Goal: Task Accomplishment & Management: Manage account settings

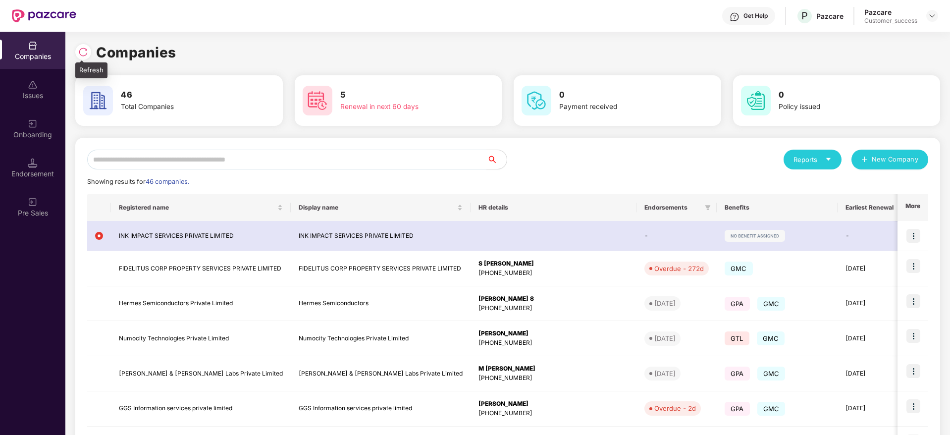
click at [83, 50] on img at bounding box center [83, 52] width 10 height 10
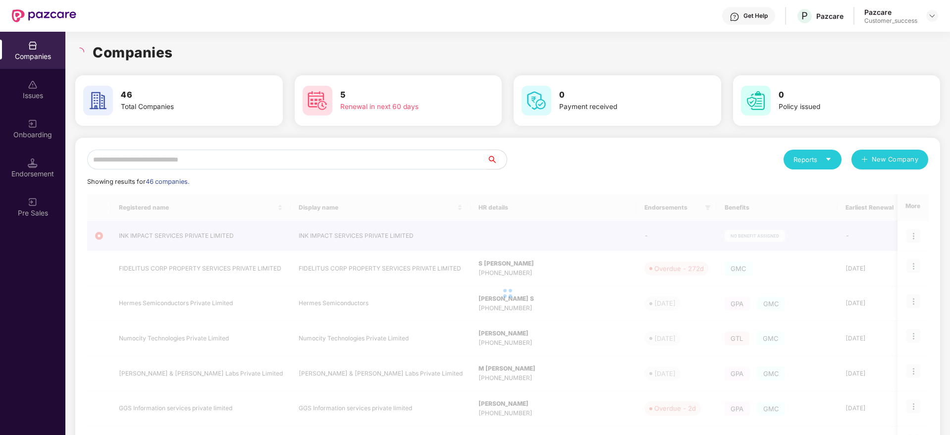
click at [282, 165] on input "text" at bounding box center [287, 160] width 400 height 20
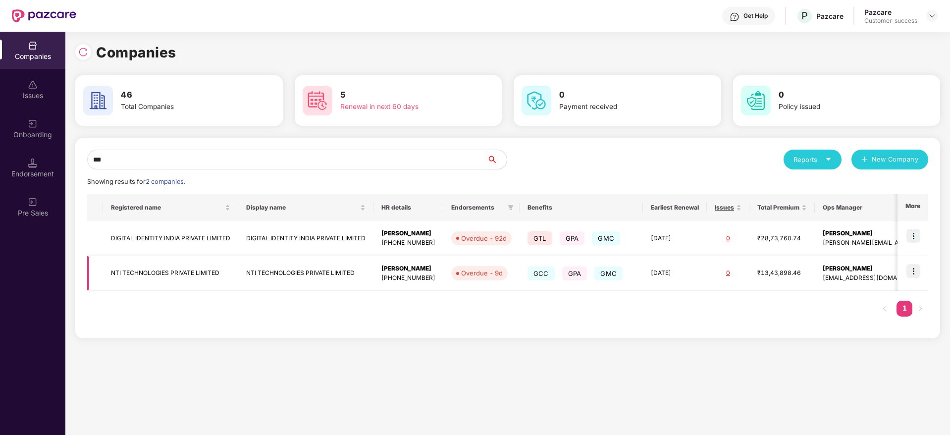
type input "***"
click at [912, 262] on td at bounding box center [912, 273] width 31 height 35
click at [914, 269] on img at bounding box center [913, 271] width 14 height 14
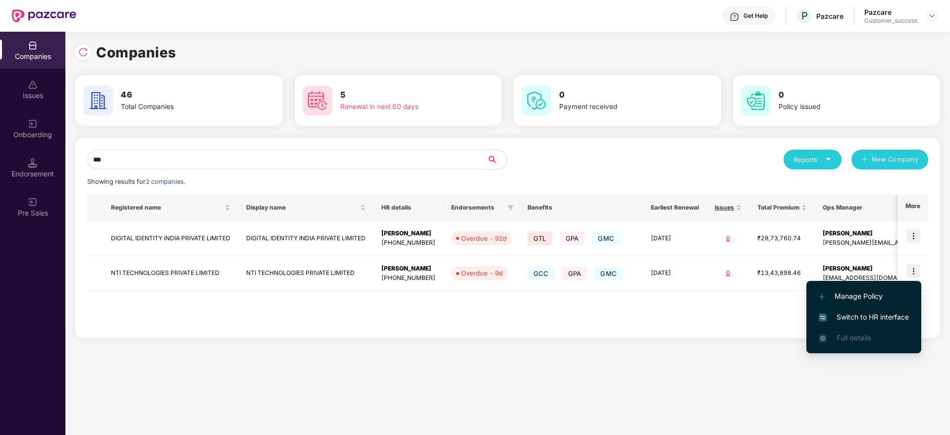
click at [883, 320] on span "Switch to HR interface" at bounding box center [863, 316] width 90 height 11
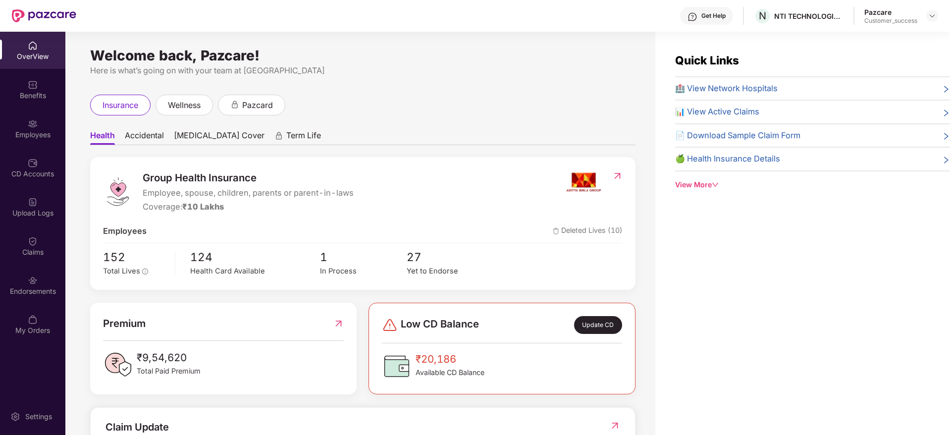
click at [31, 127] on img at bounding box center [33, 124] width 10 height 10
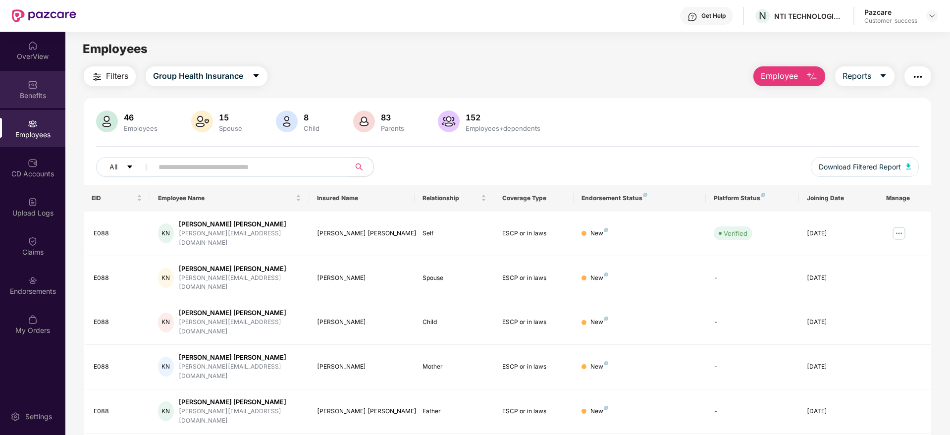
click at [29, 89] on img at bounding box center [33, 85] width 10 height 10
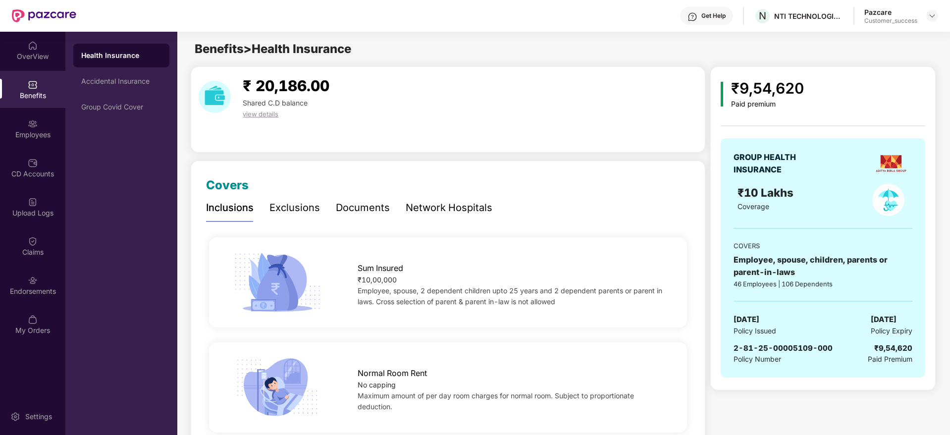
click at [446, 200] on div "Network Hospitals" at bounding box center [448, 207] width 87 height 15
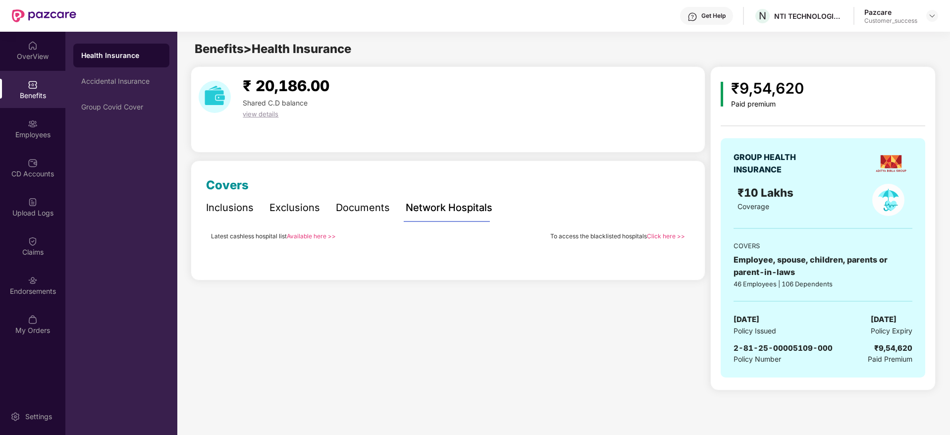
click at [450, 173] on div "Covers Inclusions Exclusions Documents Network Hospitals Sum Insured ₹10,00,000…" at bounding box center [448, 220] width 514 height 120
click at [320, 237] on link "Available here >>" at bounding box center [311, 235] width 49 height 7
click at [304, 236] on link "Available here >>" at bounding box center [311, 235] width 49 height 7
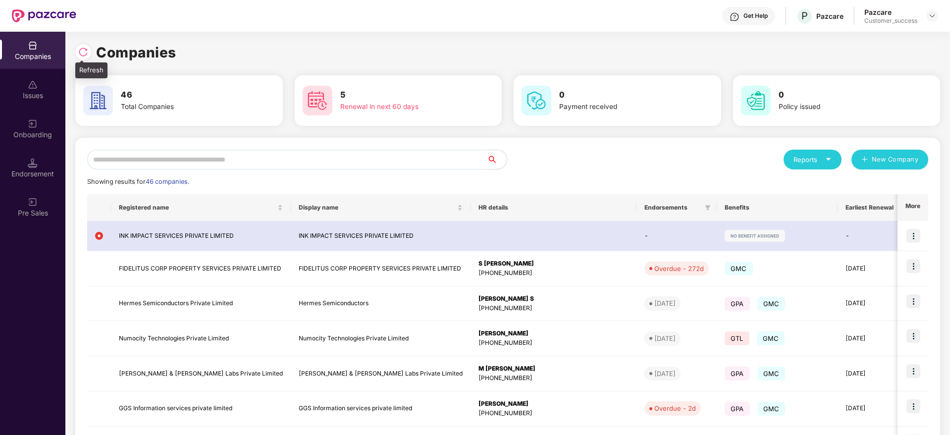
click at [80, 50] on img at bounding box center [83, 52] width 10 height 10
click at [235, 166] on input "text" at bounding box center [287, 160] width 400 height 20
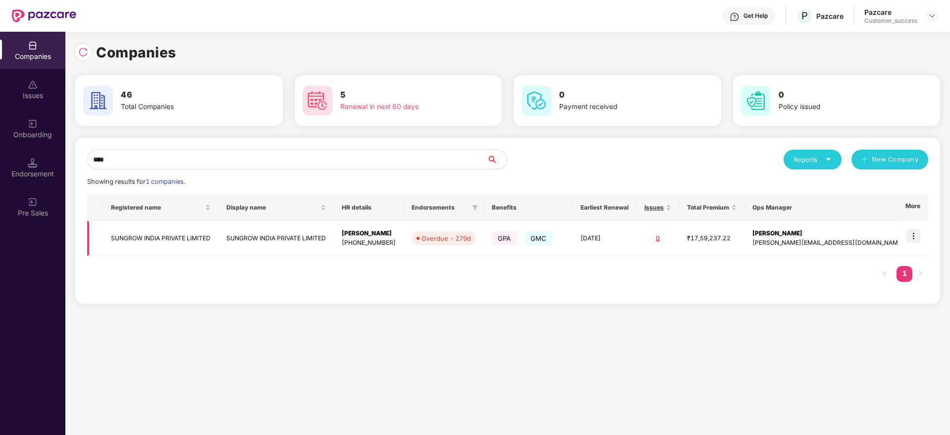
type input "****"
click at [913, 233] on img at bounding box center [913, 236] width 14 height 14
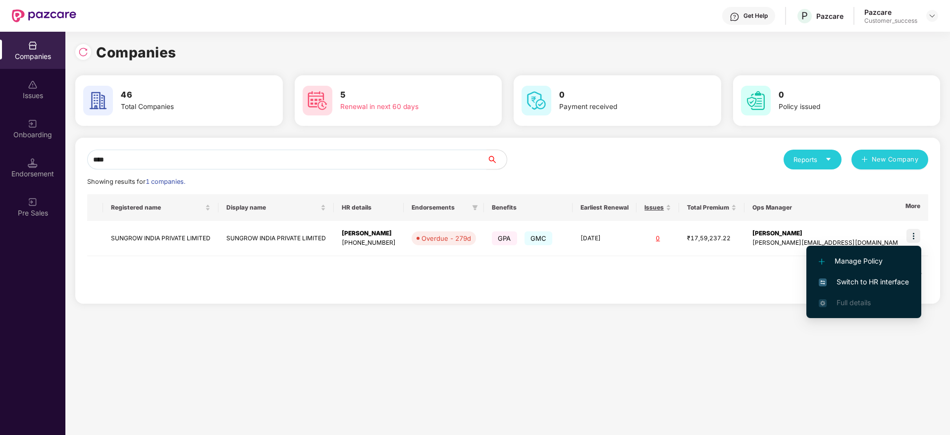
click at [867, 278] on span "Switch to HR interface" at bounding box center [863, 281] width 90 height 11
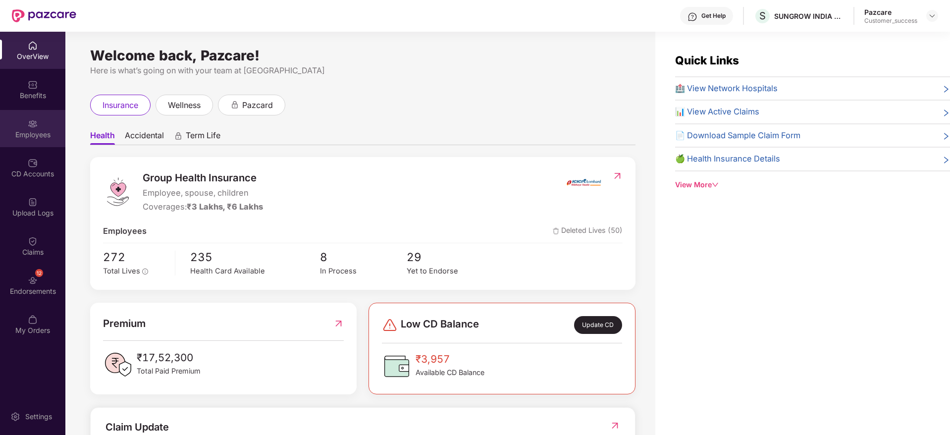
click at [34, 131] on div "Employees" at bounding box center [32, 135] width 65 height 10
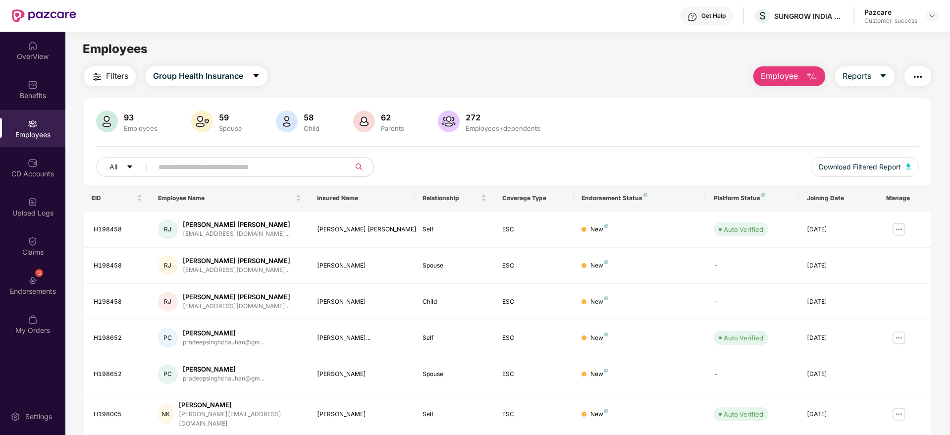
click at [387, 62] on main "Employees Filters Group Health Insurance Employee Reports 93 Employees 59 Spous…" at bounding box center [507, 249] width 884 height 435
click at [921, 79] on img "button" at bounding box center [917, 77] width 12 height 12
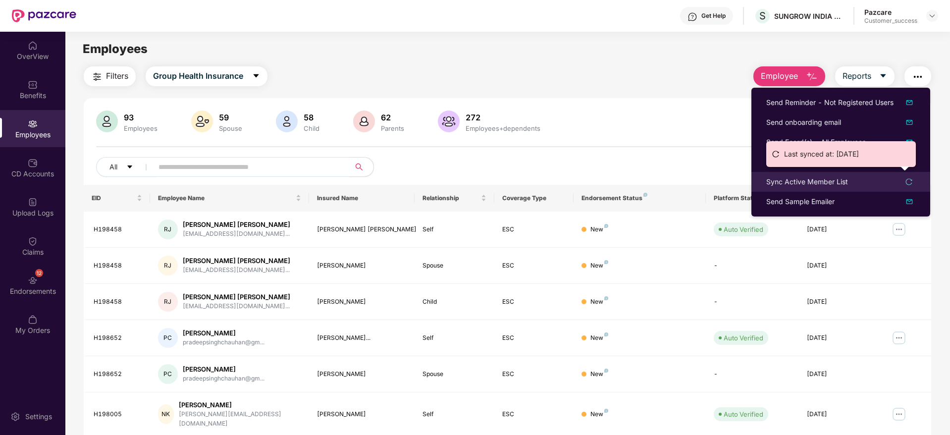
click at [829, 180] on div "Sync Active Member List" at bounding box center [807, 181] width 82 height 11
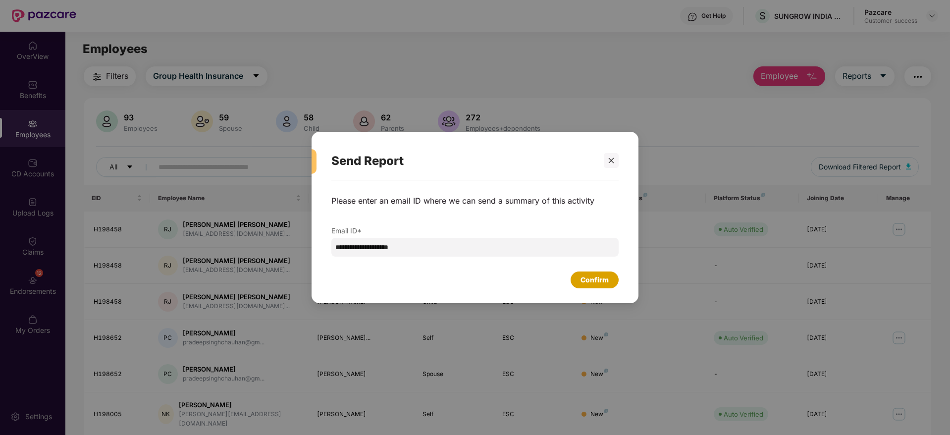
click at [589, 275] on div "Confirm" at bounding box center [594, 279] width 28 height 11
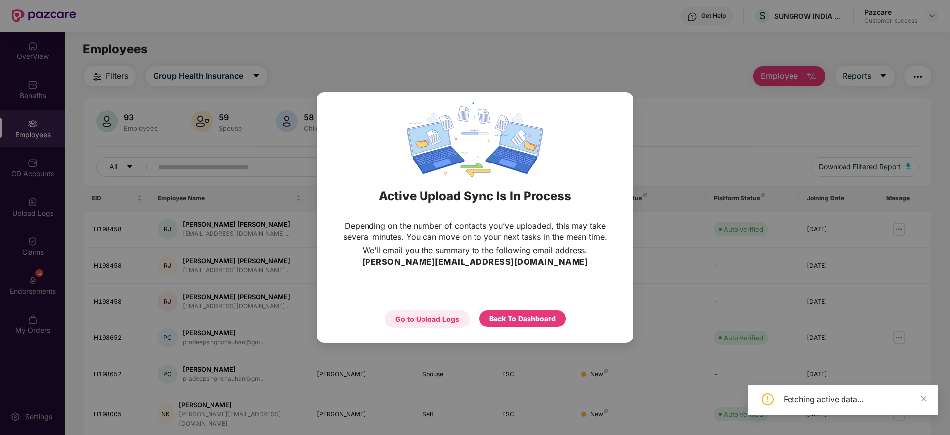
click at [439, 320] on div "Go to Upload Logs" at bounding box center [427, 318] width 64 height 11
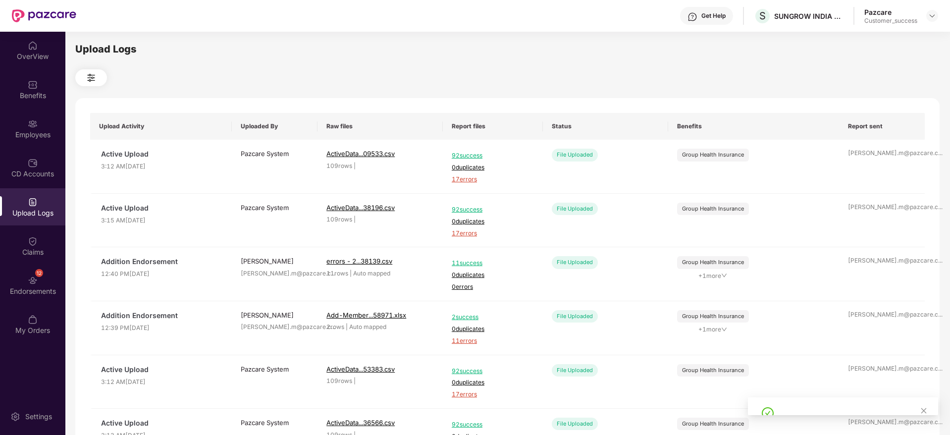
click at [870, 409] on div at bounding box center [843, 406] width 190 height 18
drag, startPoint x: 870, startPoint y: 409, endPoint x: 891, endPoint y: 399, distance: 23.7
click at [891, 399] on div at bounding box center [843, 406] width 190 height 18
click at [862, 416] on div at bounding box center [843, 410] width 190 height 26
click at [925, 409] on icon "close" at bounding box center [923, 410] width 7 height 7
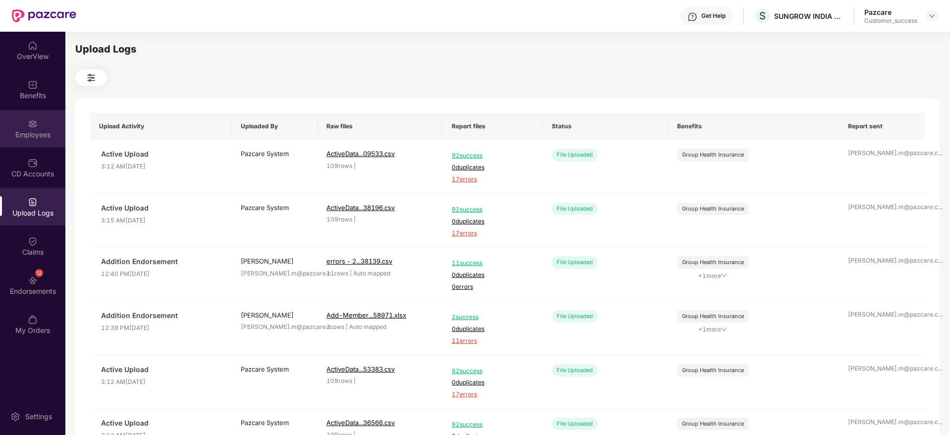
click at [25, 139] on div "Employees" at bounding box center [32, 135] width 65 height 10
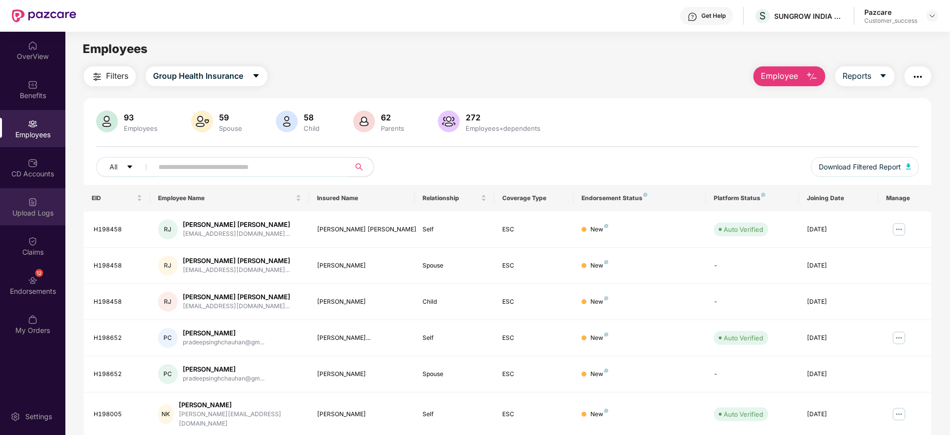
click at [34, 208] on div "Upload Logs" at bounding box center [32, 213] width 65 height 10
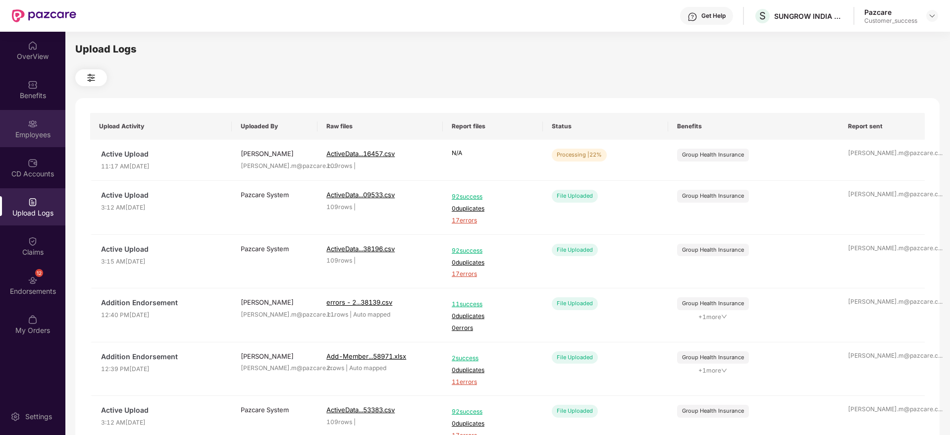
click at [35, 114] on div "Employees" at bounding box center [32, 128] width 65 height 37
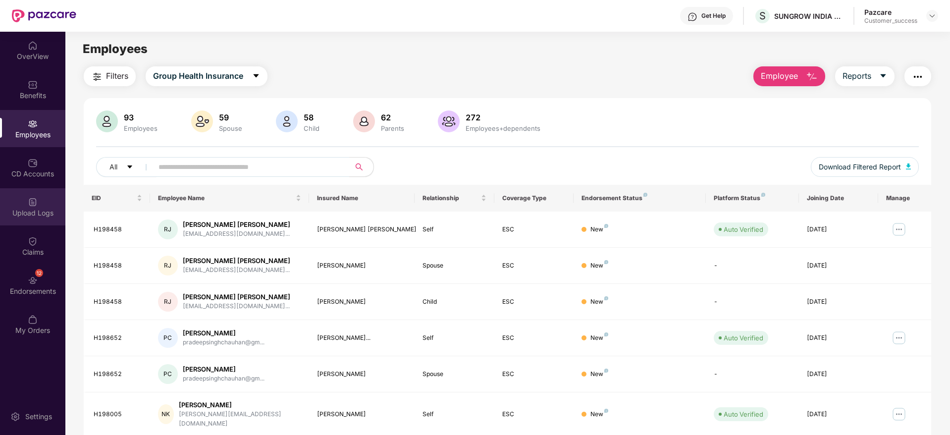
click at [32, 213] on div "Upload Logs" at bounding box center [32, 213] width 65 height 10
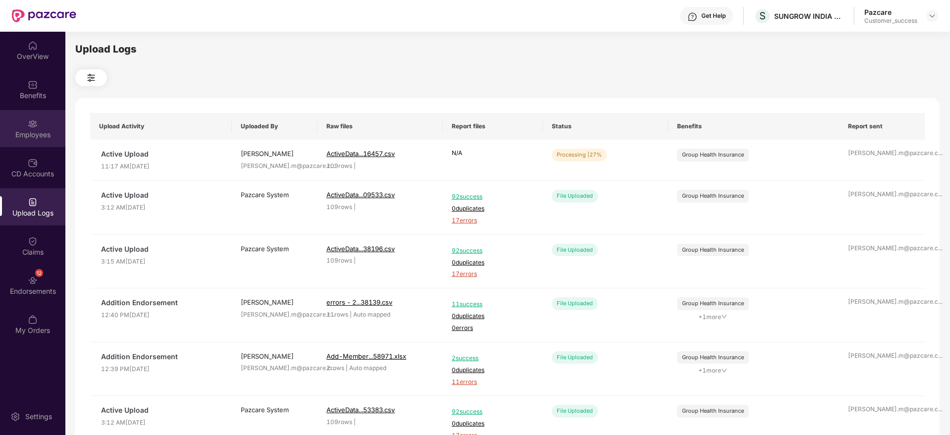
click at [33, 143] on div "Employees" at bounding box center [32, 128] width 65 height 37
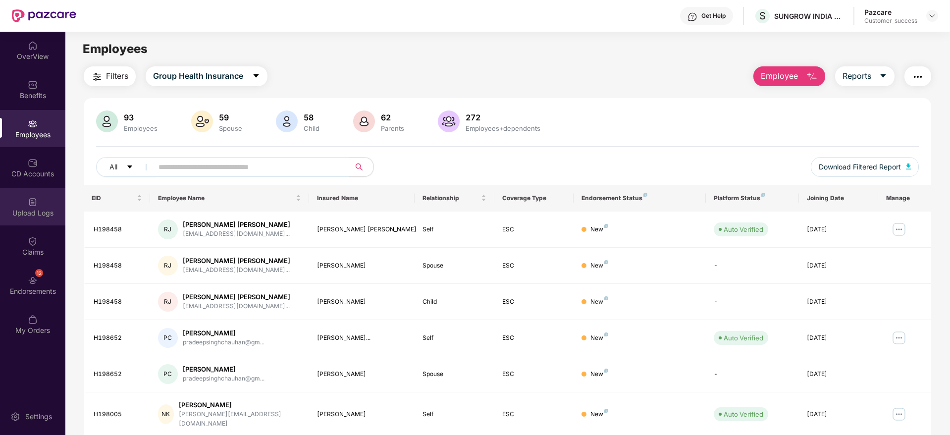
click at [35, 208] on div "Upload Logs" at bounding box center [32, 213] width 65 height 10
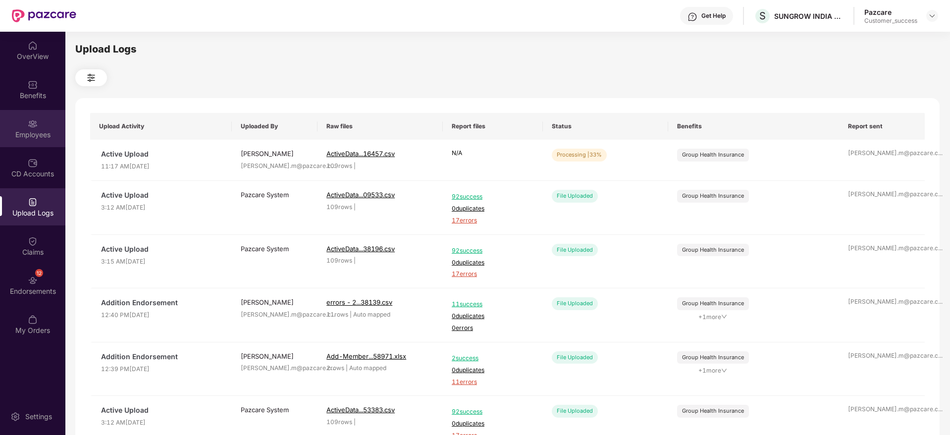
click at [32, 129] on div "Employees" at bounding box center [32, 128] width 65 height 37
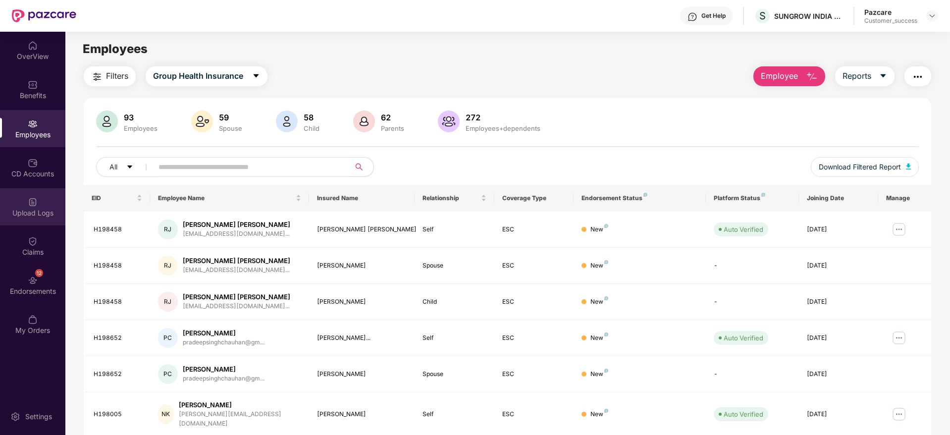
click at [42, 199] on div "Upload Logs" at bounding box center [32, 206] width 65 height 37
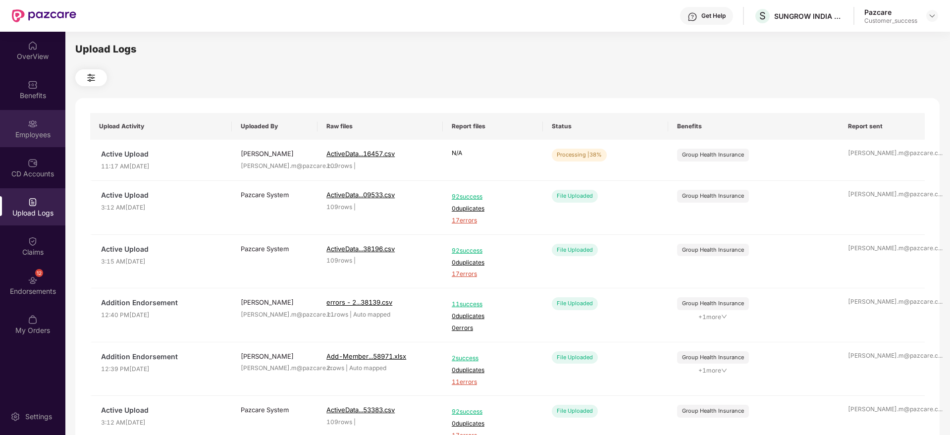
click at [37, 134] on div "Employees" at bounding box center [32, 135] width 65 height 10
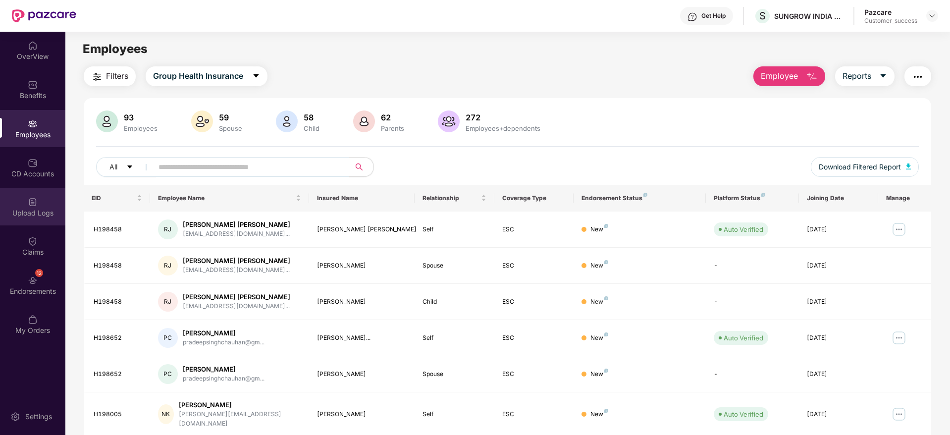
click at [37, 213] on div "Upload Logs" at bounding box center [32, 213] width 65 height 10
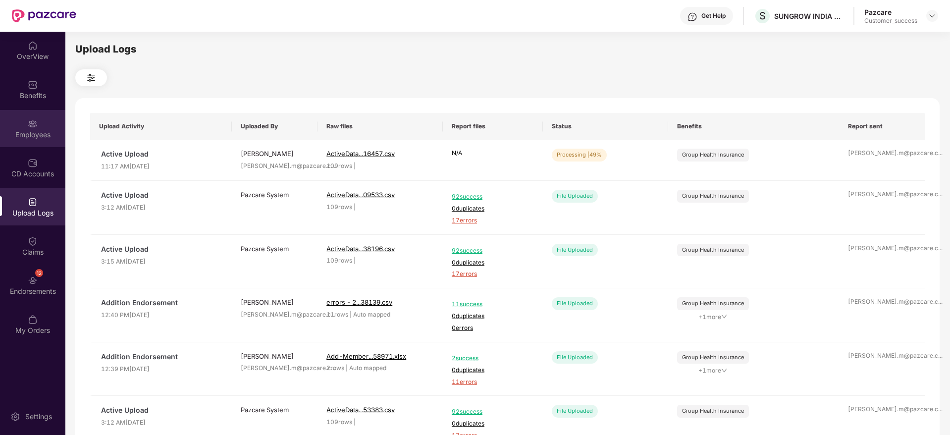
click at [32, 116] on div "Employees" at bounding box center [32, 128] width 65 height 37
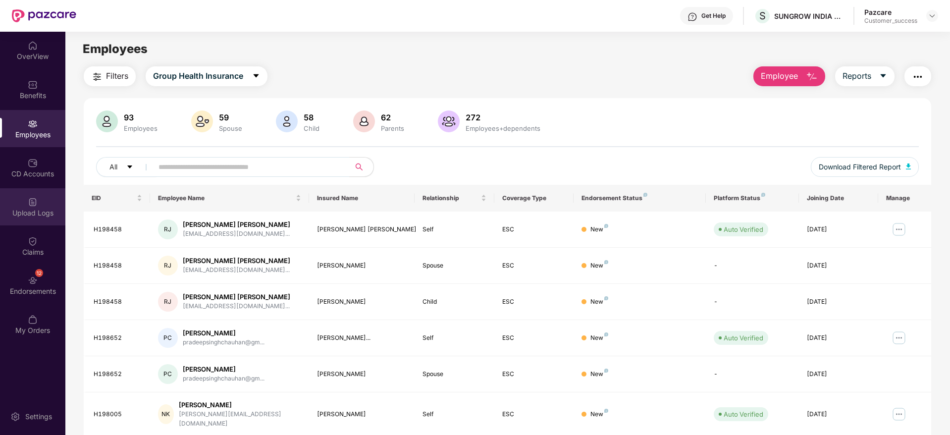
click at [50, 217] on div "Upload Logs" at bounding box center [32, 213] width 65 height 10
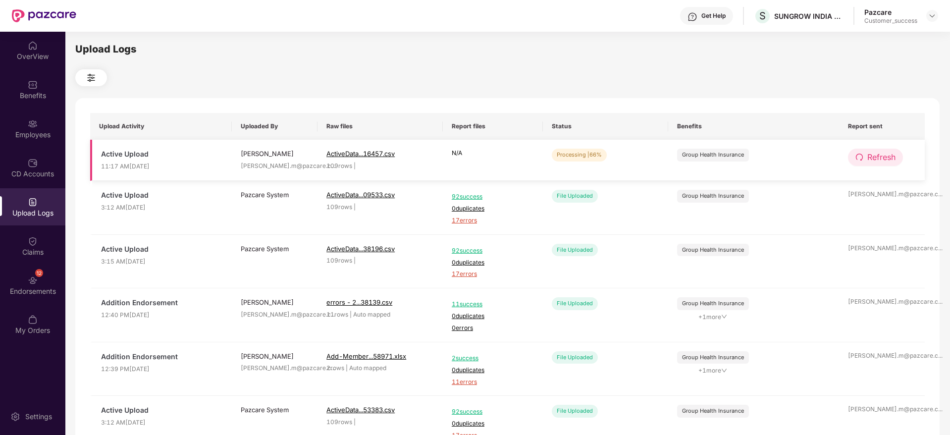
click at [877, 155] on span "Refresh" at bounding box center [881, 157] width 28 height 12
click at [887, 155] on span "Refresh" at bounding box center [881, 157] width 28 height 12
click at [877, 156] on span "Refresh" at bounding box center [881, 157] width 28 height 12
click at [877, 157] on span "Refresh" at bounding box center [881, 157] width 28 height 12
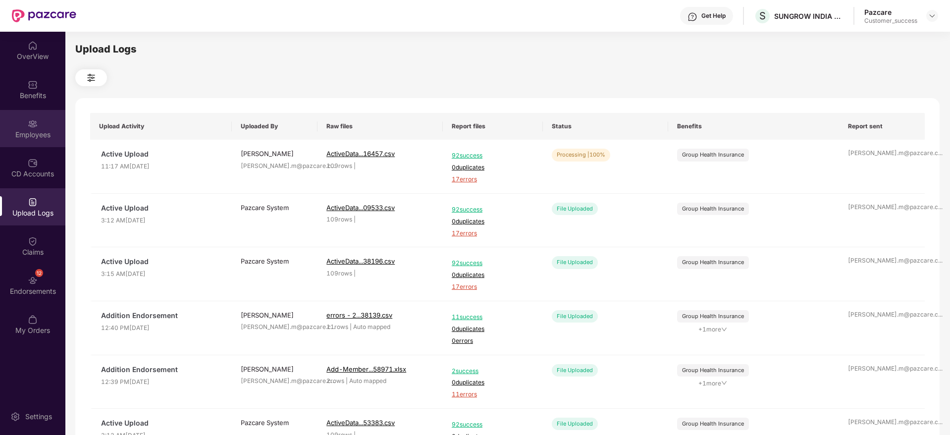
click at [32, 122] on img at bounding box center [33, 124] width 10 height 10
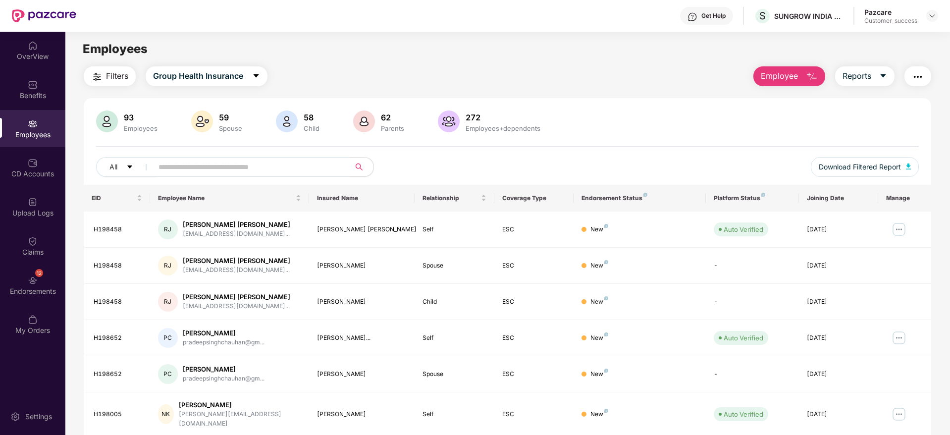
click at [273, 172] on input "text" at bounding box center [247, 166] width 178 height 15
type input "******"
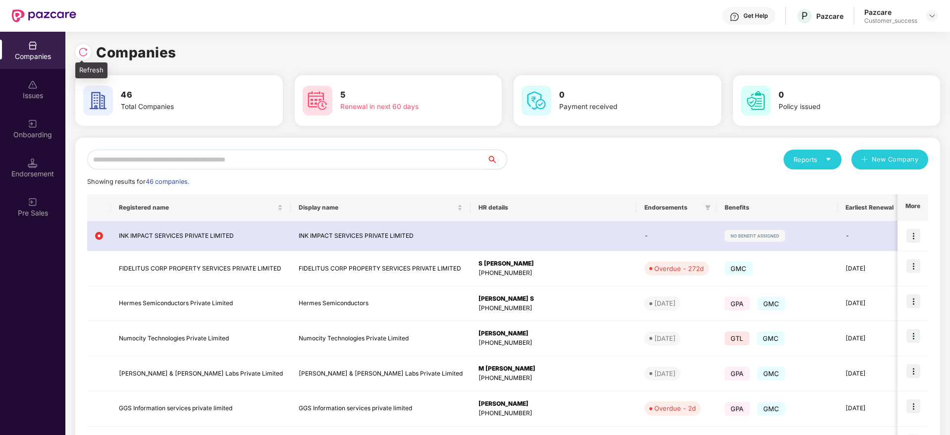
click at [87, 51] on img at bounding box center [83, 52] width 10 height 10
click at [86, 52] on img at bounding box center [83, 52] width 10 height 10
click at [82, 53] on img at bounding box center [83, 52] width 10 height 10
